Goal: Transaction & Acquisition: Purchase product/service

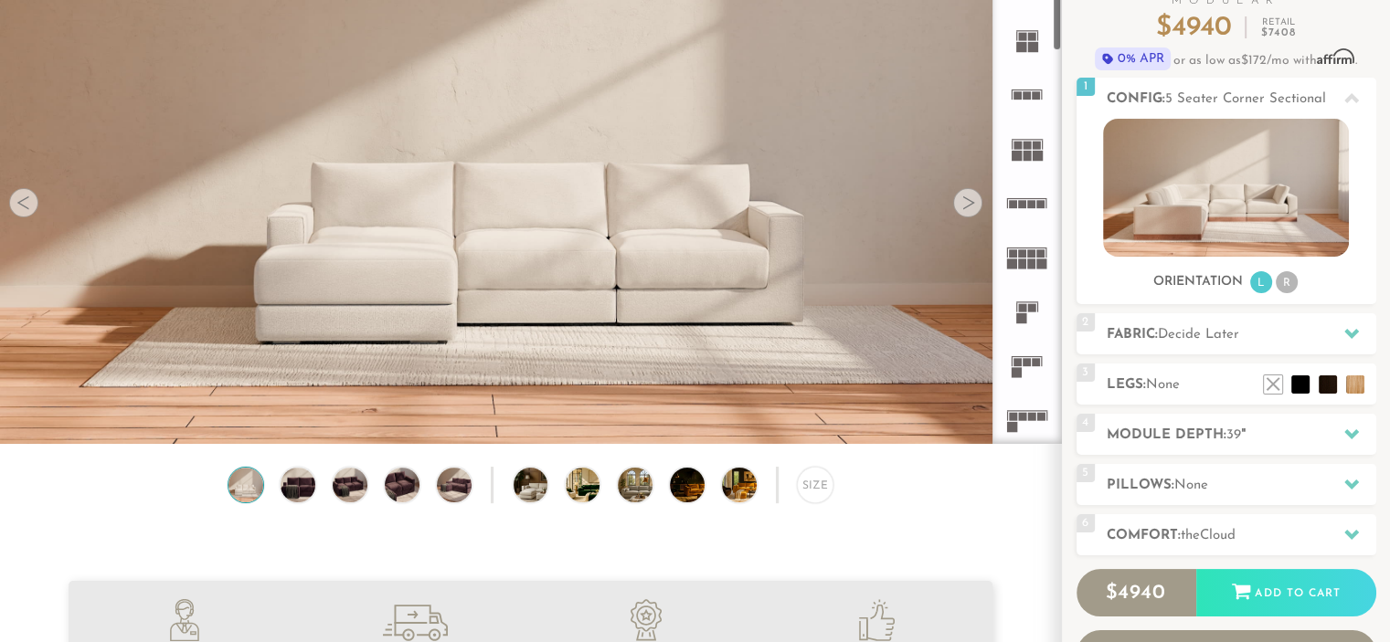
scroll to position [151, 0]
click at [1209, 379] on h2 "Legs: None" at bounding box center [1242, 386] width 270 height 21
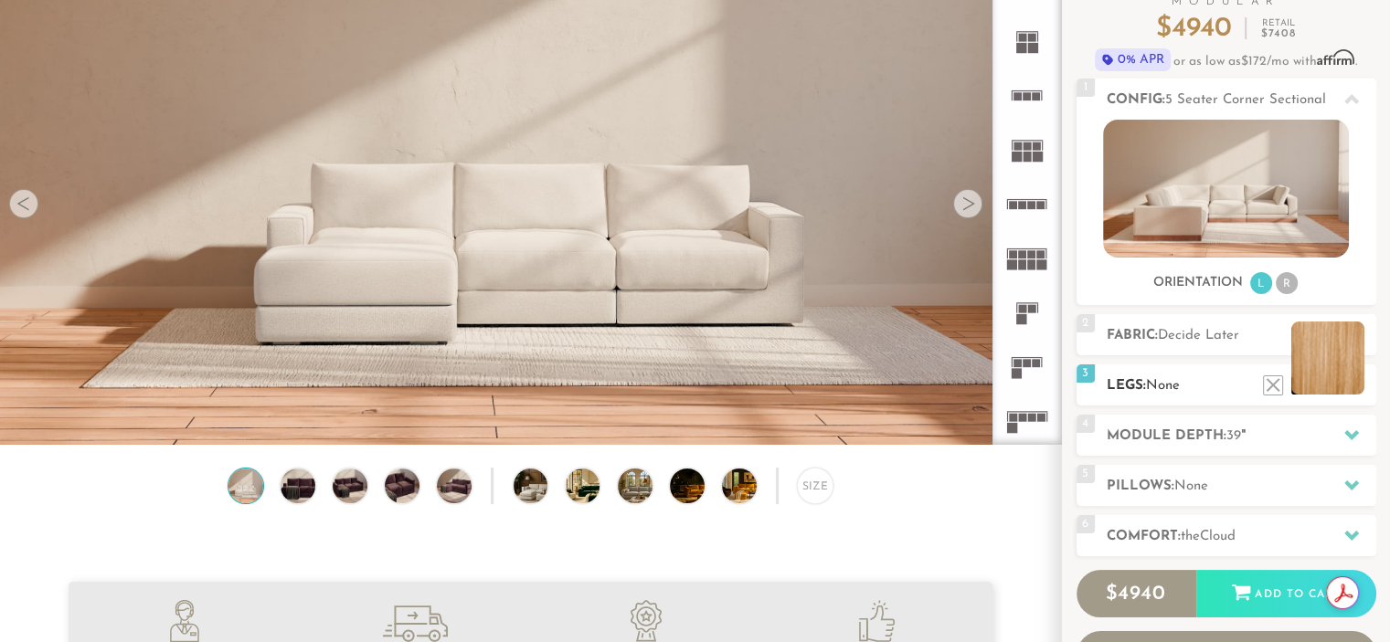
click at [1356, 387] on li at bounding box center [1327, 358] width 73 height 73
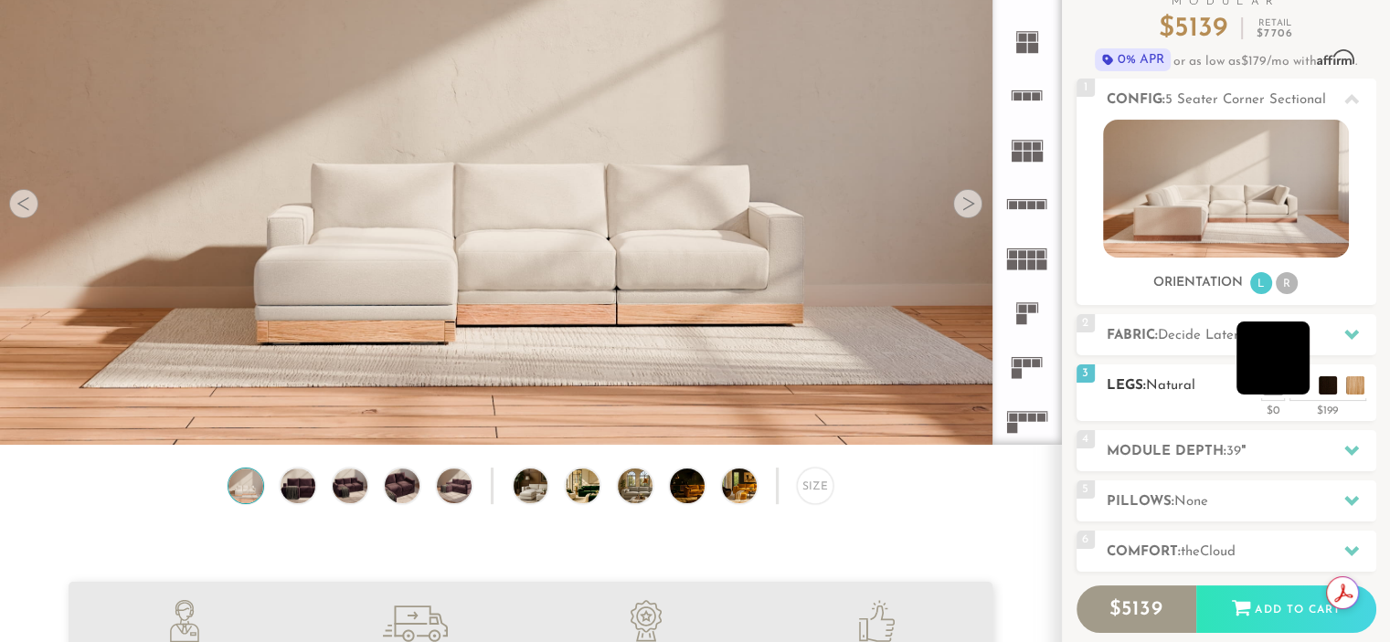
click at [1298, 383] on li at bounding box center [1272, 358] width 73 height 73
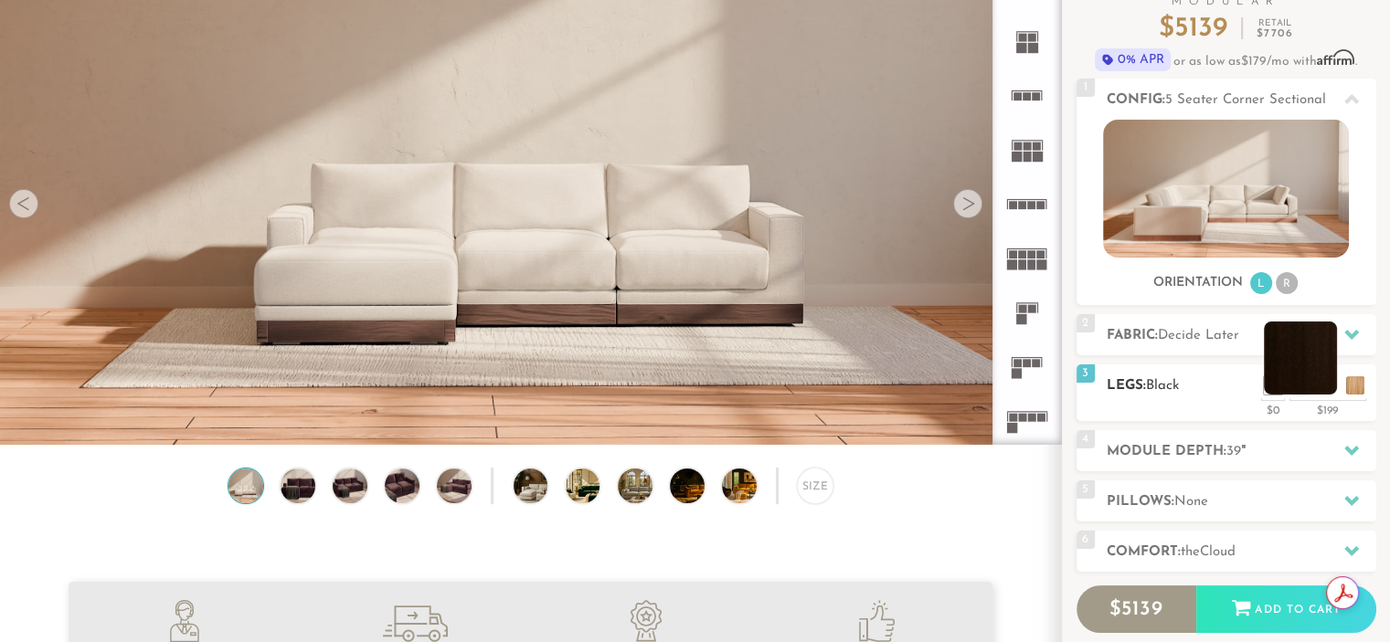
click at [1326, 390] on li at bounding box center [1300, 358] width 73 height 73
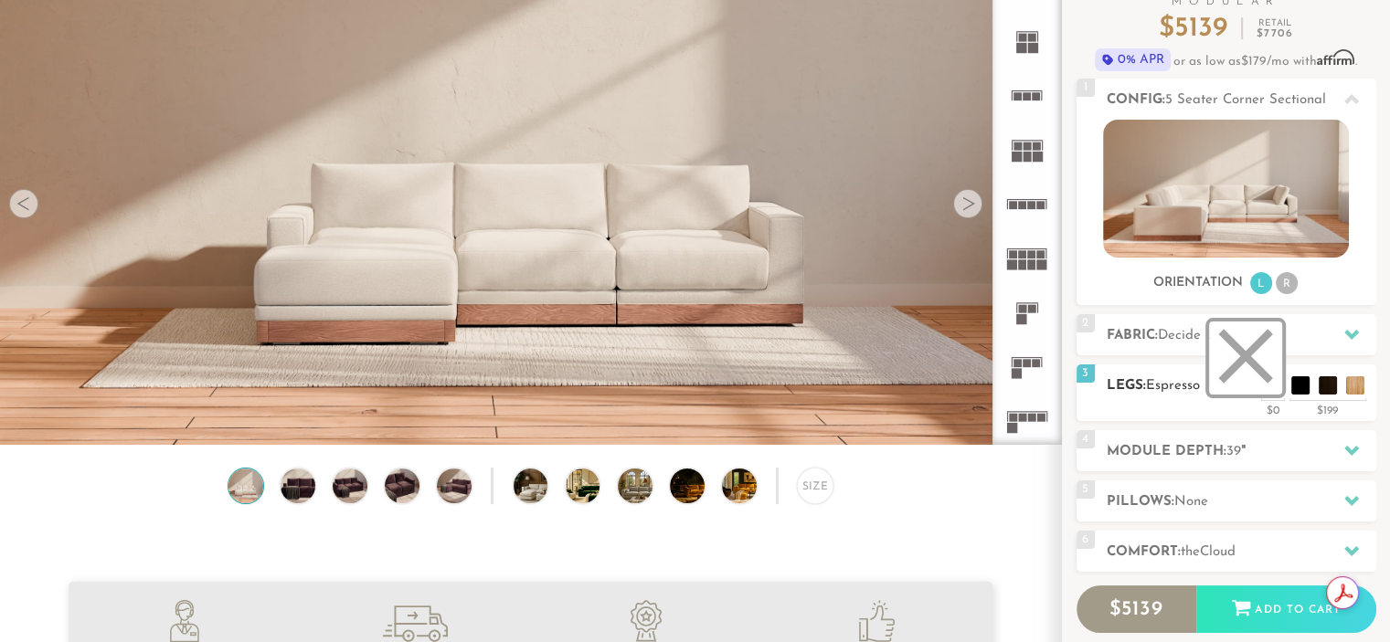
click at [1270, 390] on li at bounding box center [1245, 358] width 73 height 73
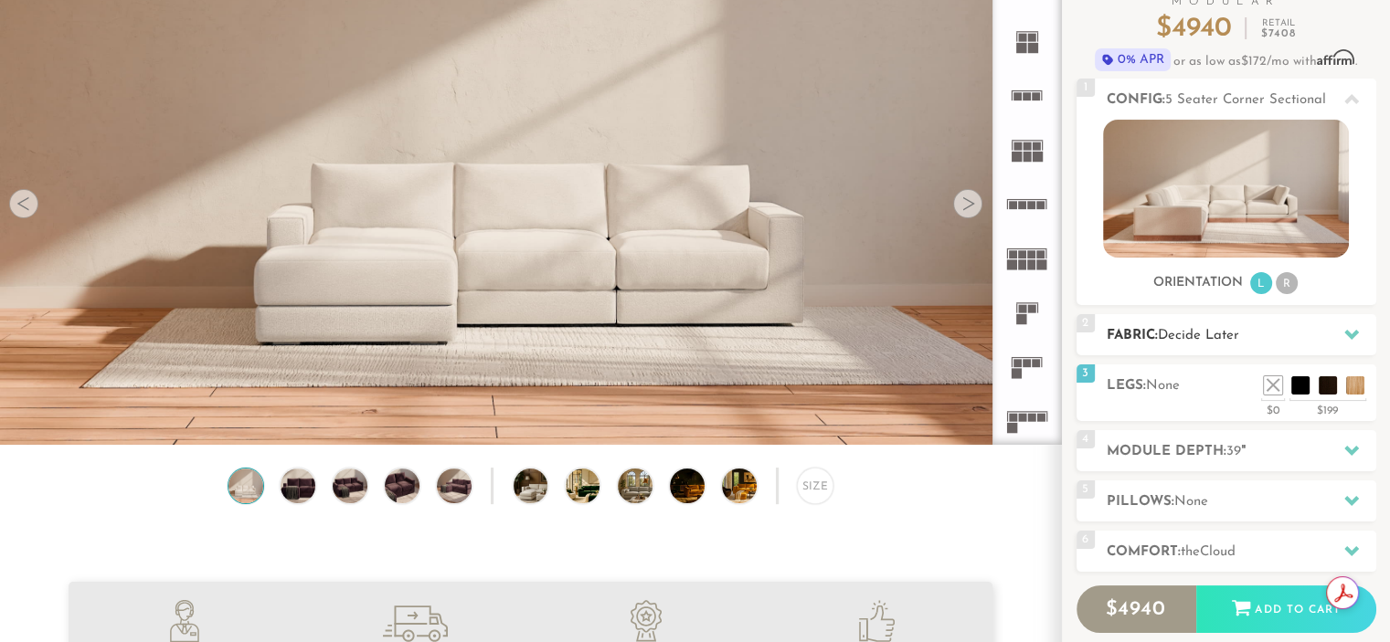
click at [1191, 331] on span "Decide Later" at bounding box center [1198, 336] width 81 height 14
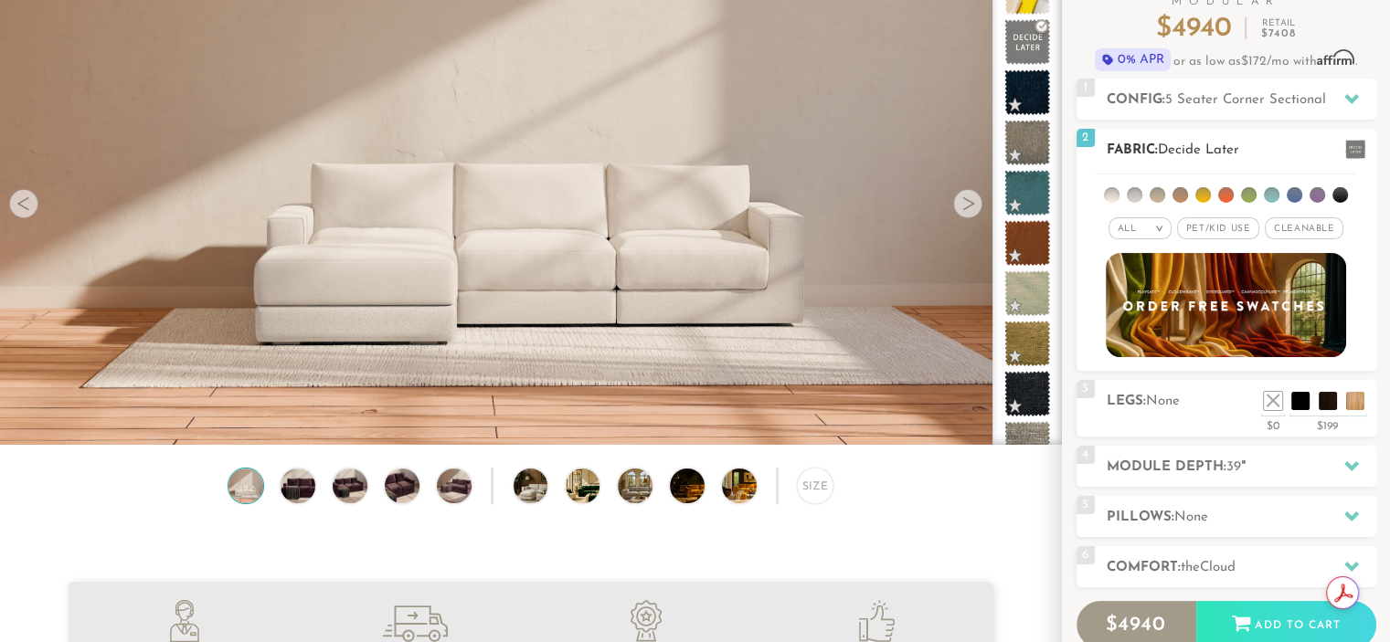
click at [1249, 192] on li at bounding box center [1249, 195] width 16 height 16
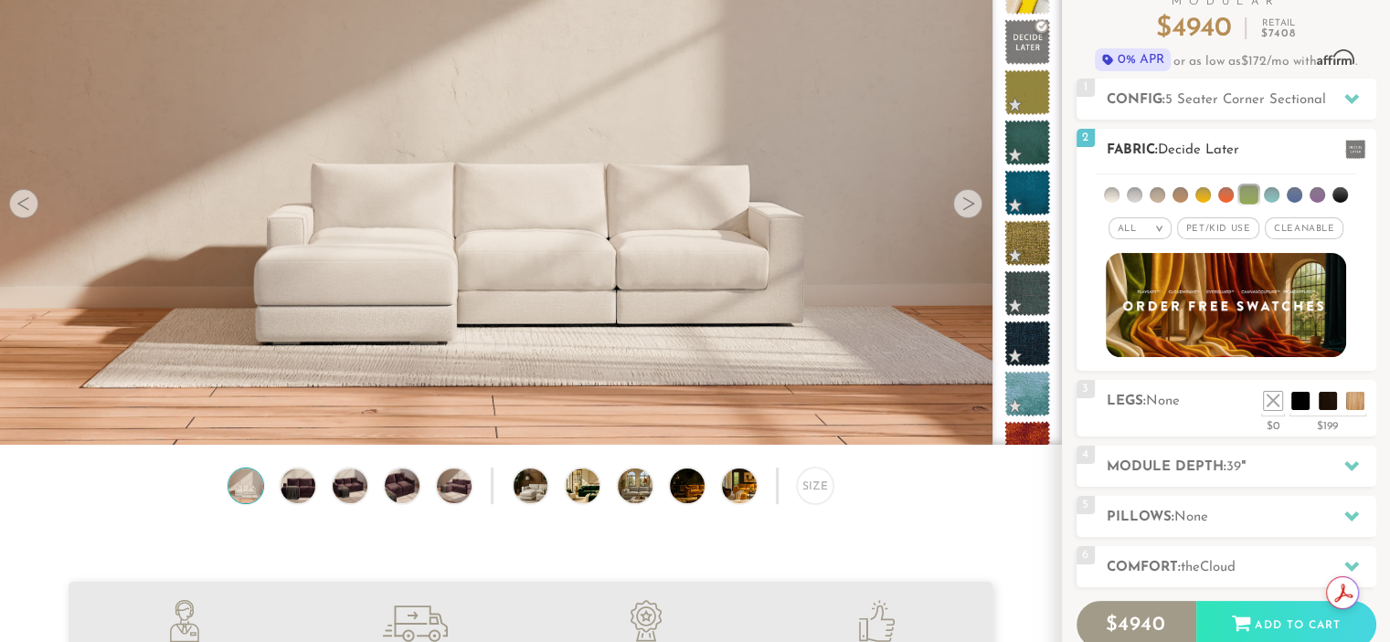
click at [1209, 228] on span "Pet/Kid Use x" at bounding box center [1218, 228] width 82 height 22
click at [1299, 233] on span "Cleanable x" at bounding box center [1310, 228] width 79 height 22
click at [1247, 196] on li at bounding box center [1248, 195] width 18 height 18
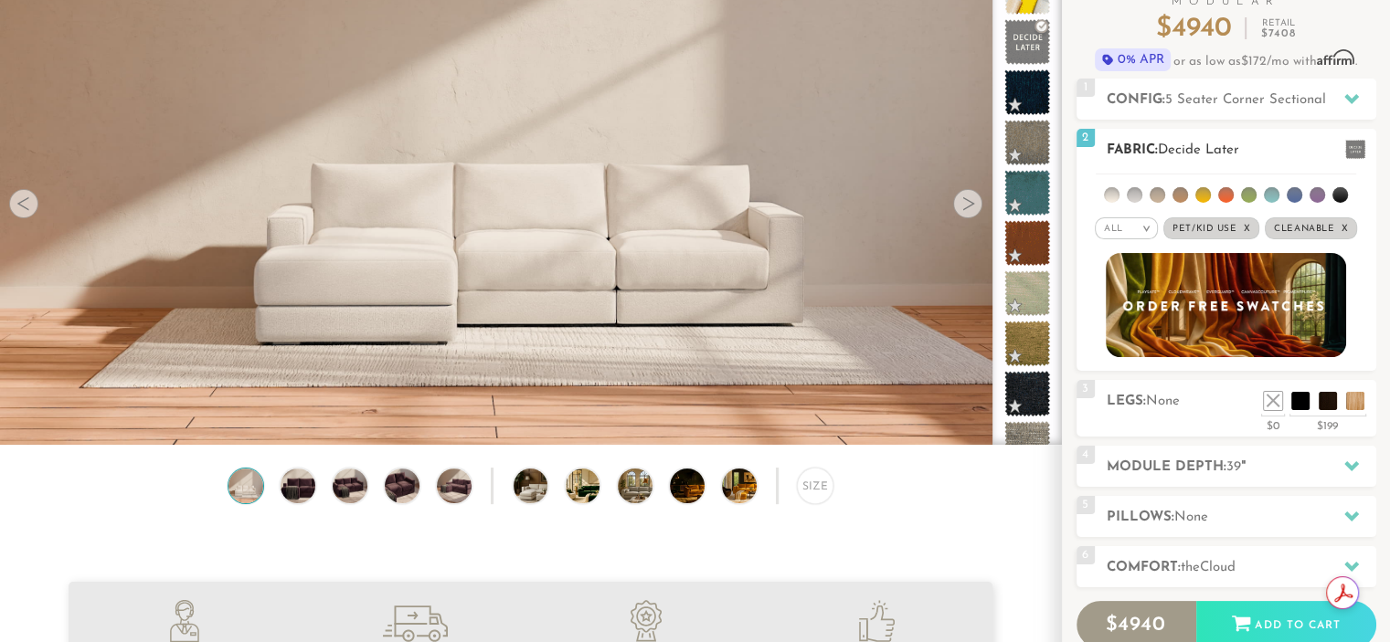
click at [1247, 196] on li at bounding box center [1249, 195] width 16 height 16
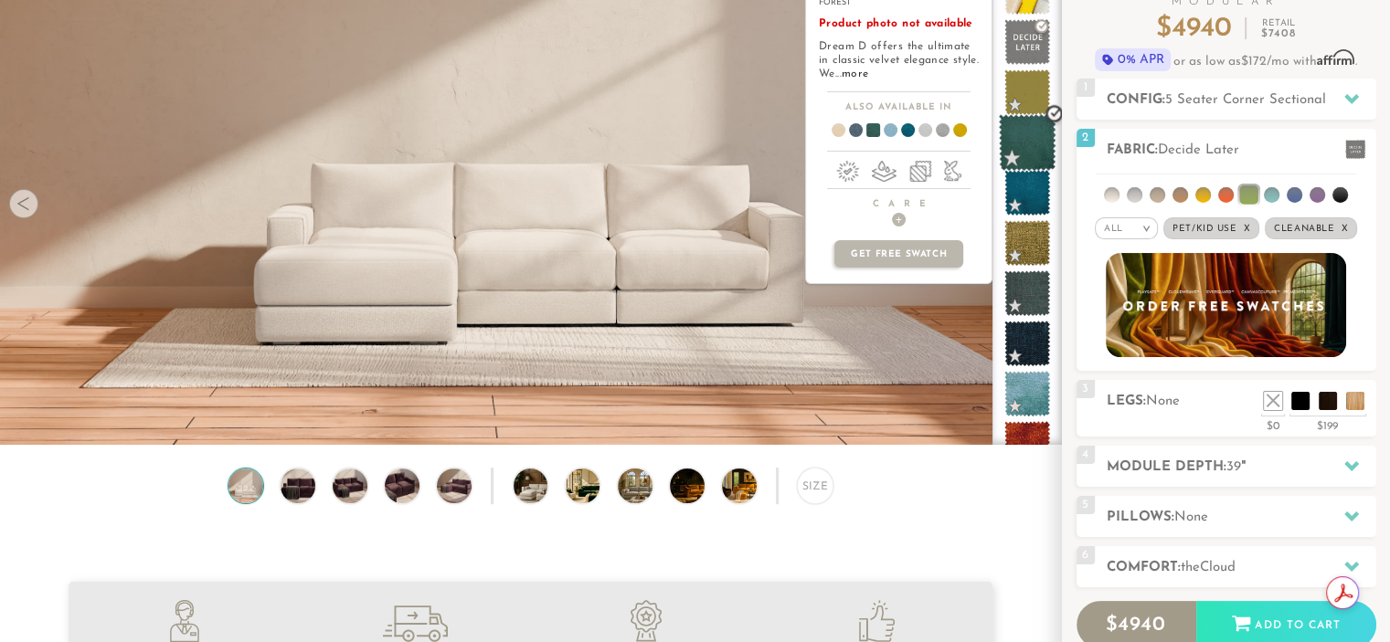
click at [1031, 143] on span at bounding box center [1028, 143] width 58 height 58
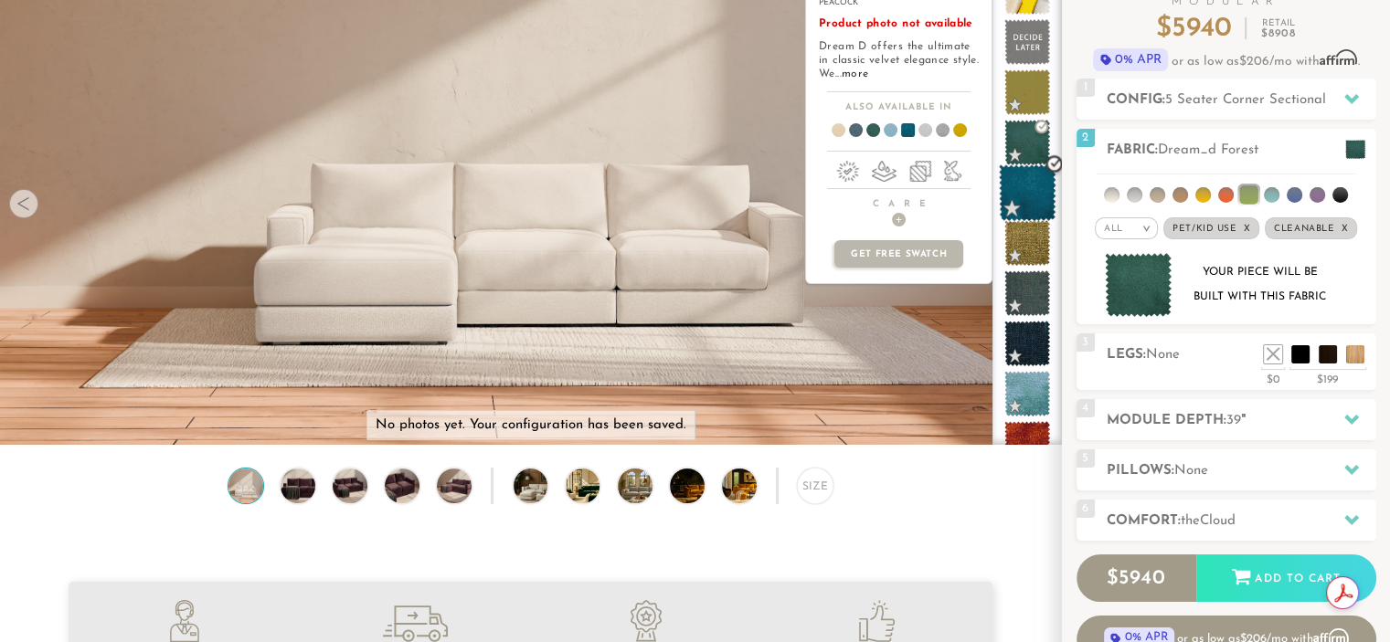
click at [1030, 200] on span at bounding box center [1028, 193] width 58 height 58
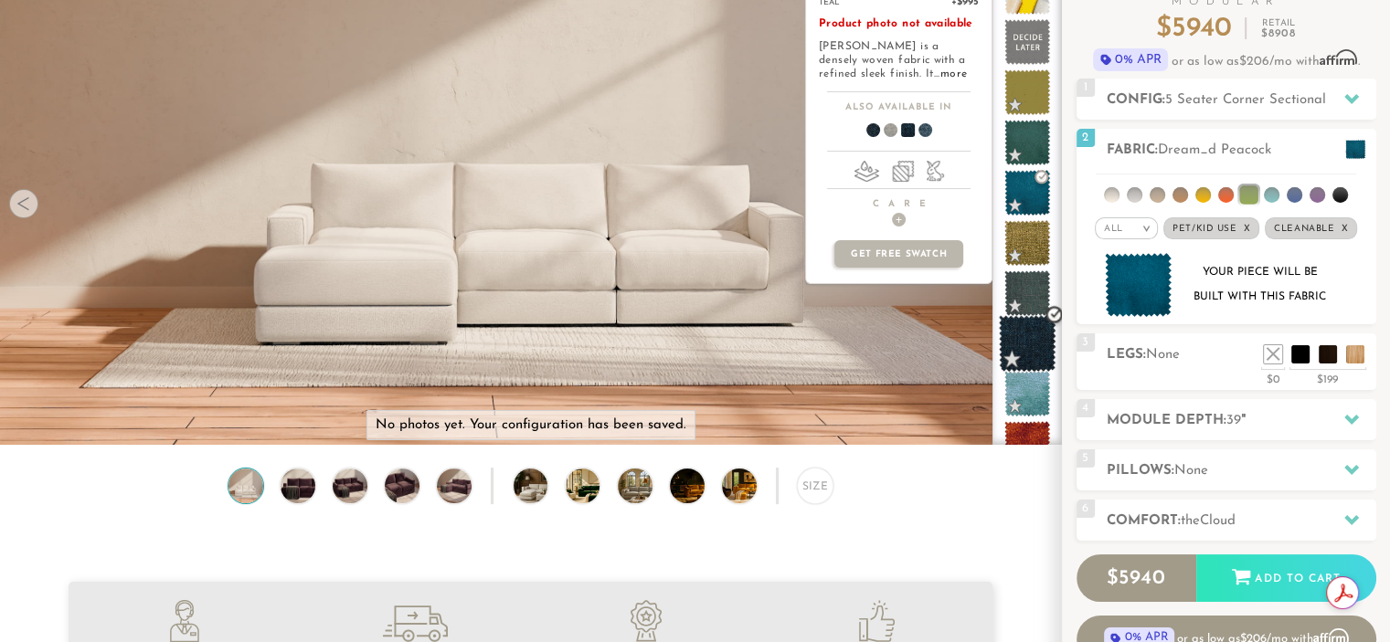
click at [1033, 346] on span at bounding box center [1028, 344] width 58 height 58
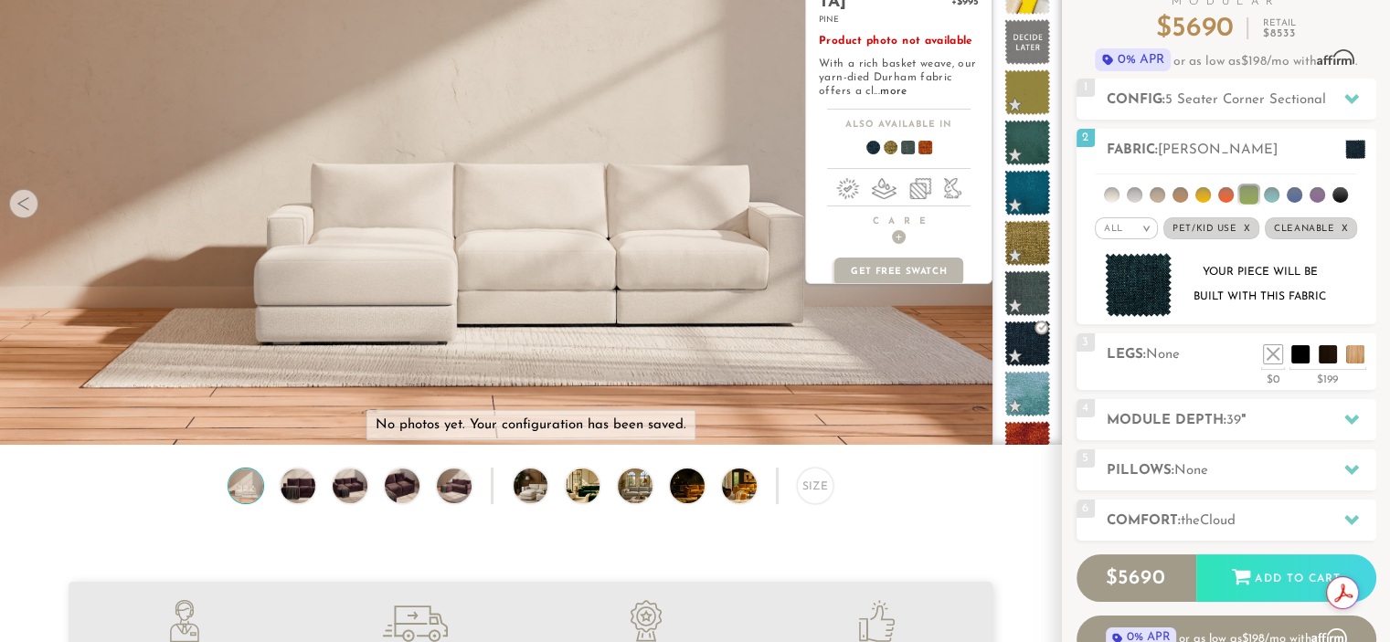
click at [919, 131] on span at bounding box center [918, 151] width 70 height 68
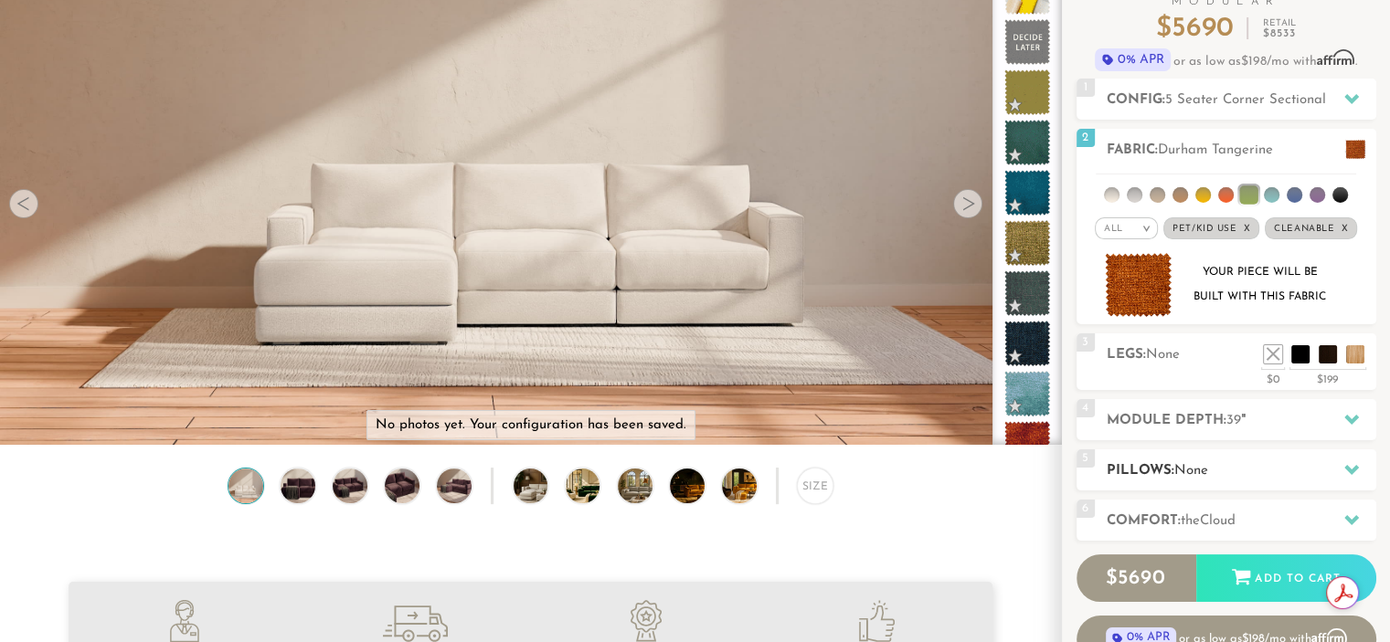
click at [1203, 464] on span "None" at bounding box center [1191, 471] width 34 height 14
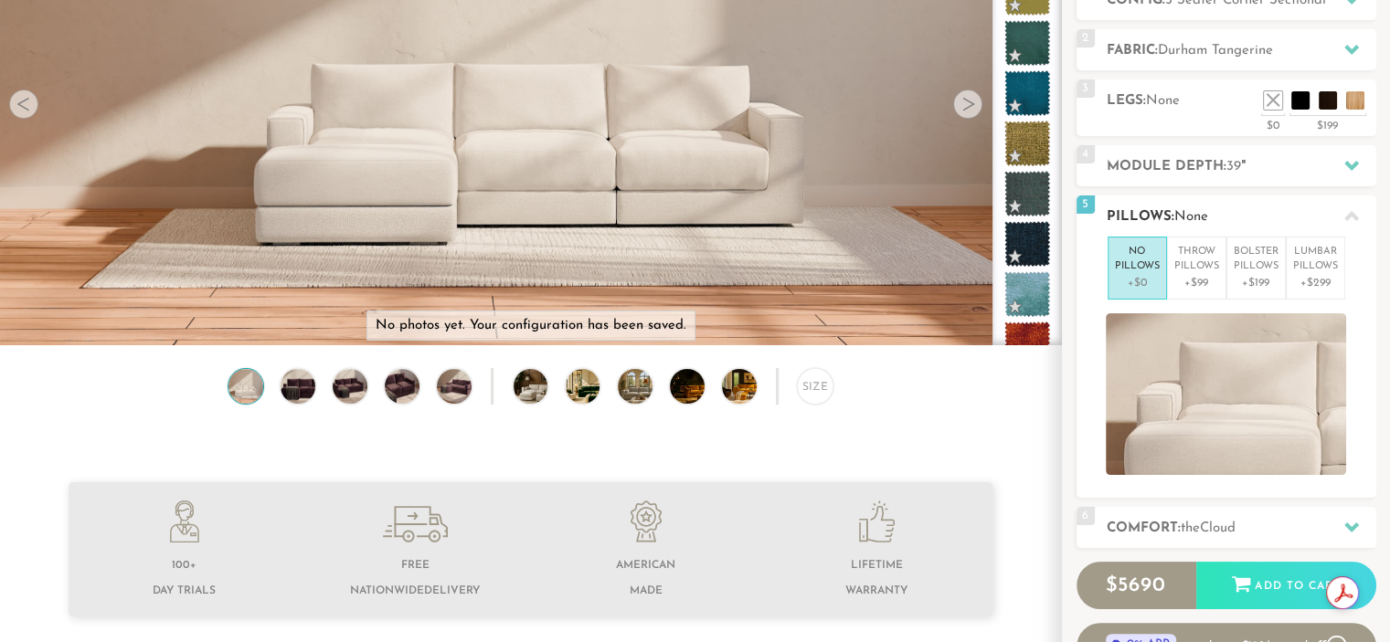
scroll to position [249, 0]
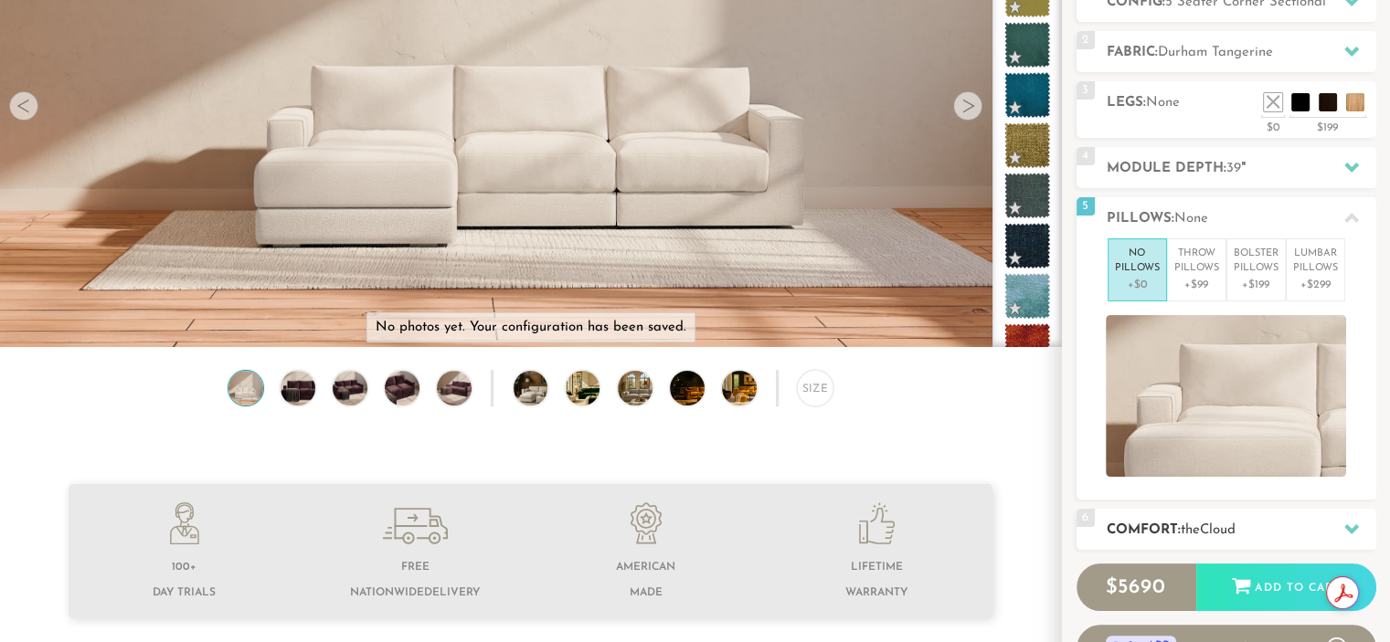
click at [1214, 520] on h2 "Comfort: the Cloud" at bounding box center [1242, 530] width 270 height 21
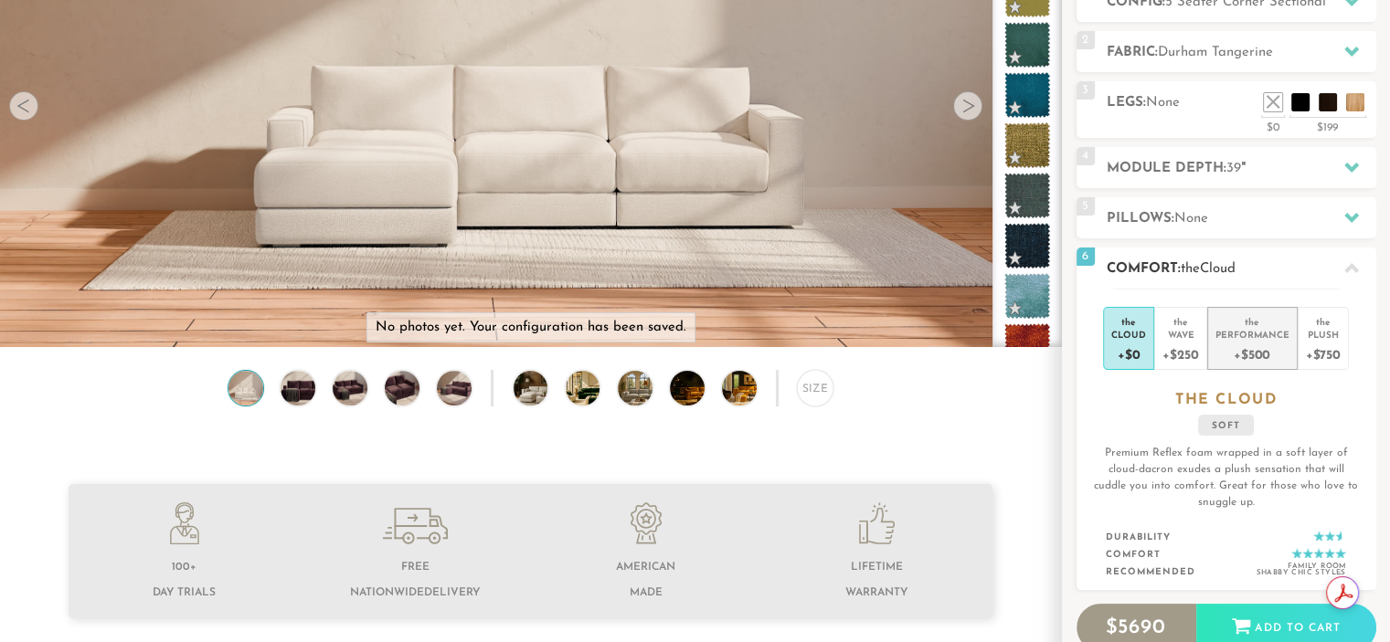
click at [1246, 344] on div "+$500" at bounding box center [1252, 354] width 74 height 27
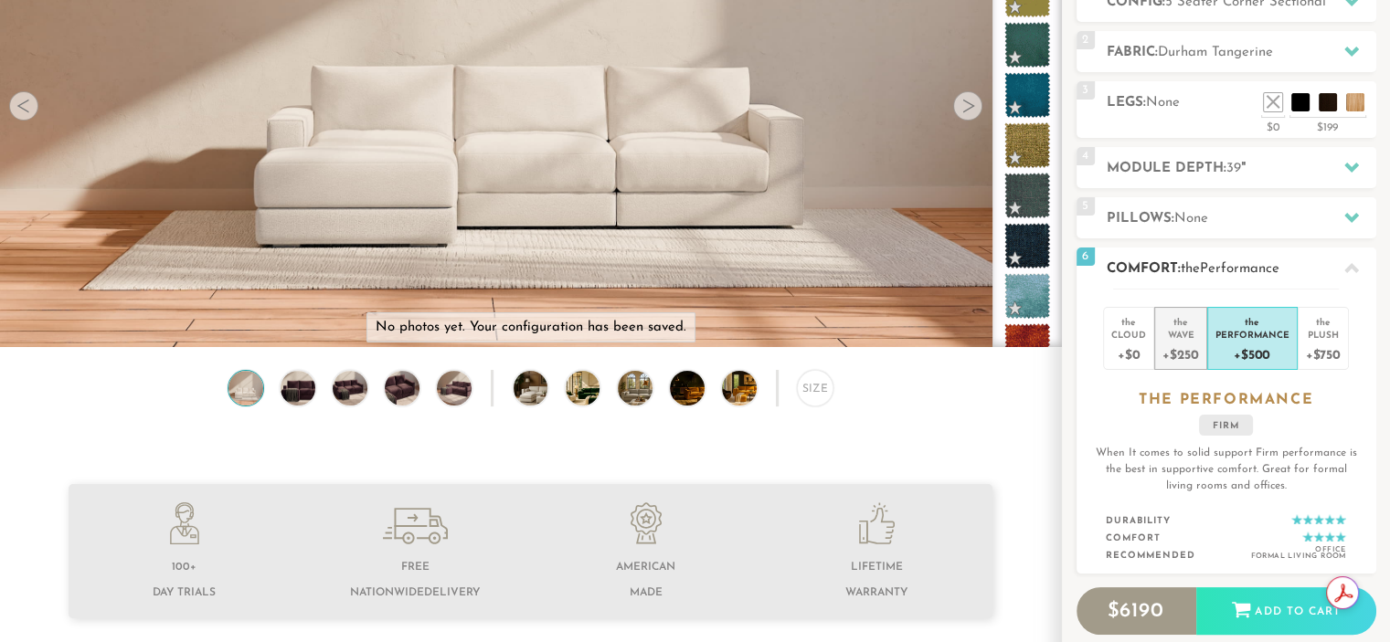
click at [1184, 344] on div "+$250" at bounding box center [1180, 354] width 36 height 27
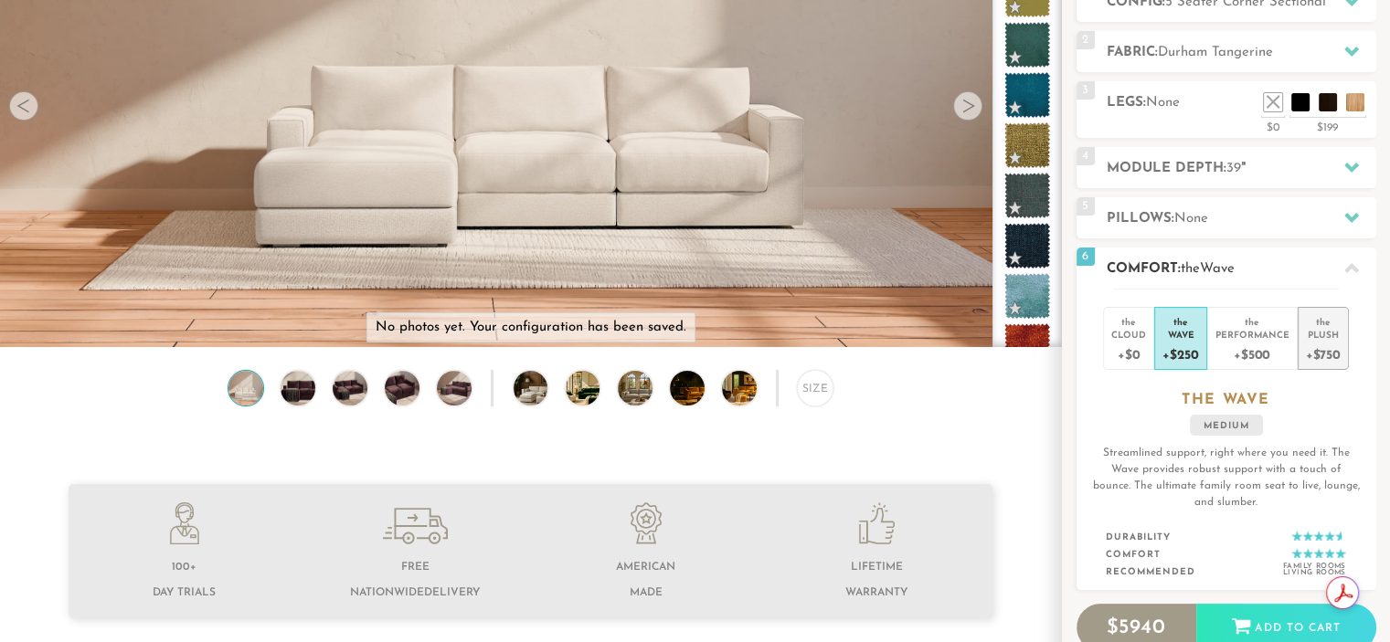
click at [1330, 324] on div "the" at bounding box center [1323, 319] width 35 height 18
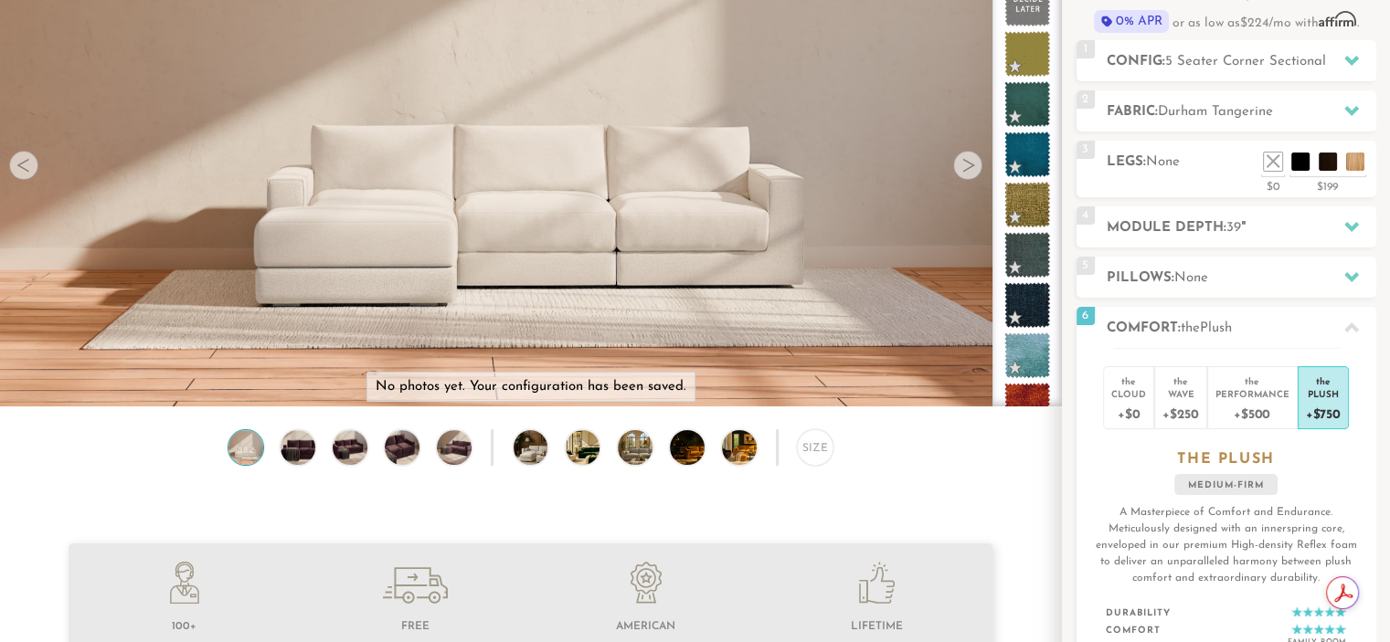
scroll to position [0, 0]
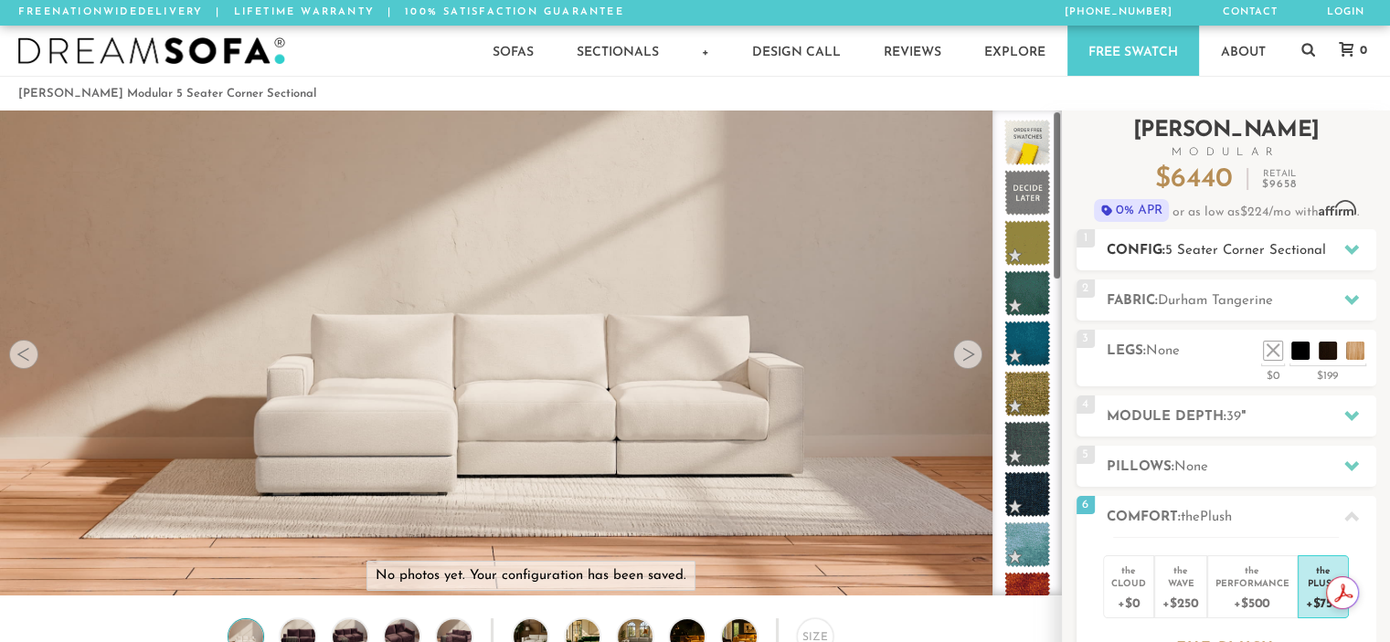
click at [1268, 234] on div "1 Config: 5 Seater Corner Sectional R" at bounding box center [1226, 249] width 300 height 41
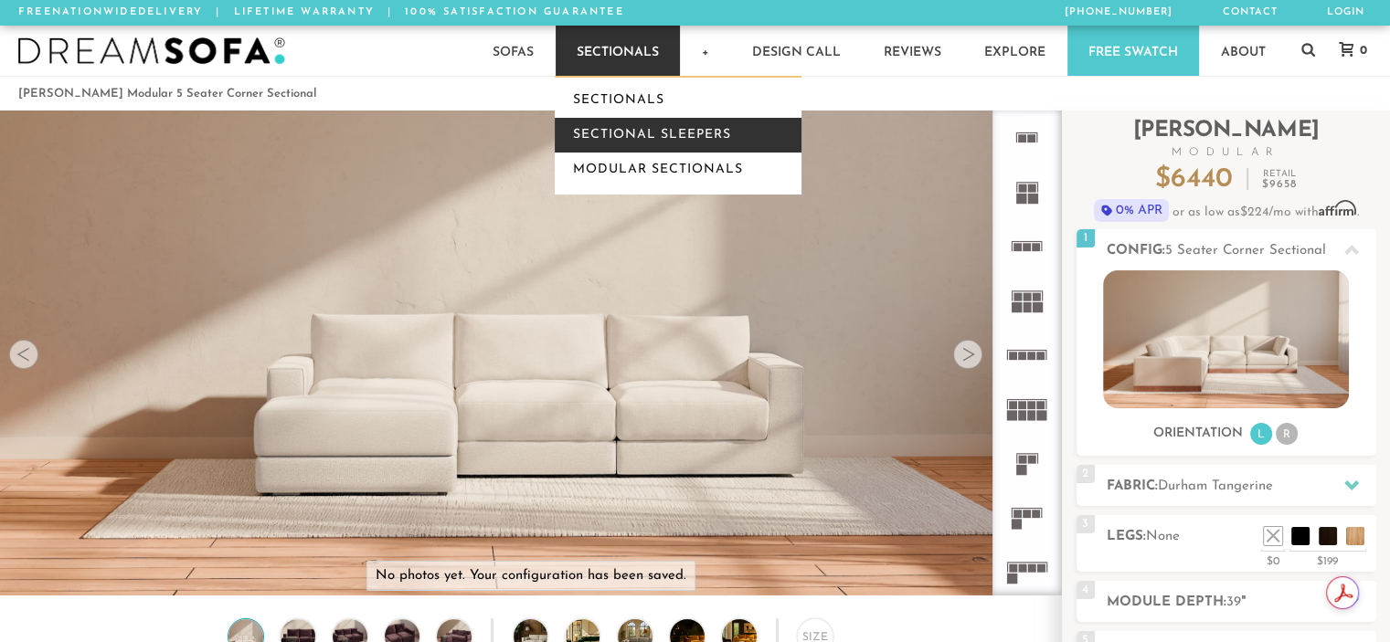
click at [625, 133] on link "Sectional Sleepers" at bounding box center [678, 135] width 247 height 35
